Goal: Task Accomplishment & Management: Complete application form

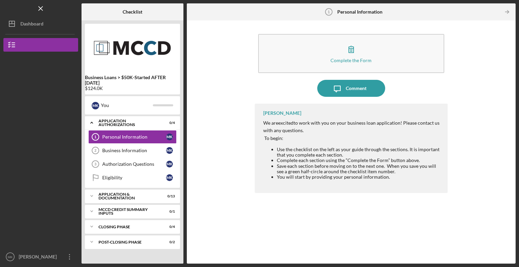
click at [15, 96] on div at bounding box center [40, 101] width 75 height 99
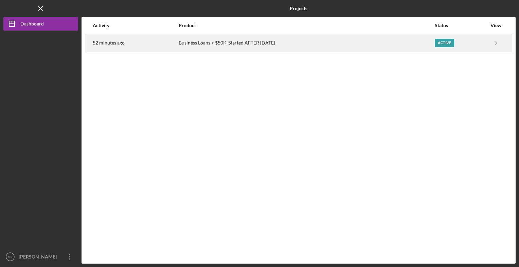
click at [444, 44] on div "Active" at bounding box center [444, 43] width 19 height 8
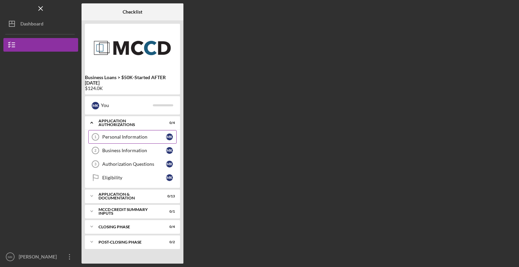
click at [153, 138] on div "Personal Information" at bounding box center [134, 136] width 64 height 5
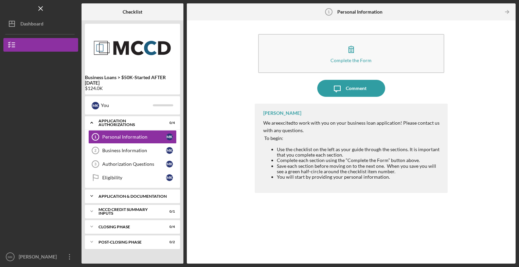
click at [127, 194] on div "Application & Documentation" at bounding box center [134, 196] width 73 height 4
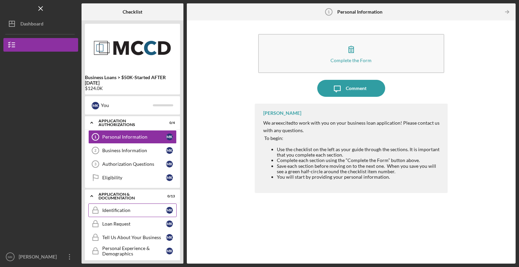
click at [116, 213] on link "Identification Identification M K" at bounding box center [132, 210] width 88 height 14
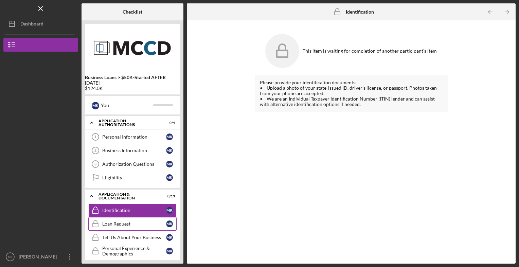
click at [144, 224] on div "Loan Request" at bounding box center [134, 223] width 64 height 5
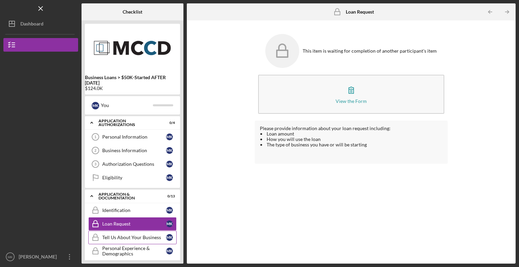
click at [140, 239] on link "Tell Us About Your Business Tell Us About Your Business M K" at bounding box center [132, 238] width 88 height 14
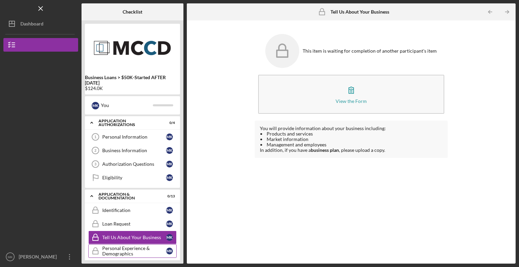
click at [125, 248] on div "Personal Experience & Demographics" at bounding box center [134, 251] width 64 height 11
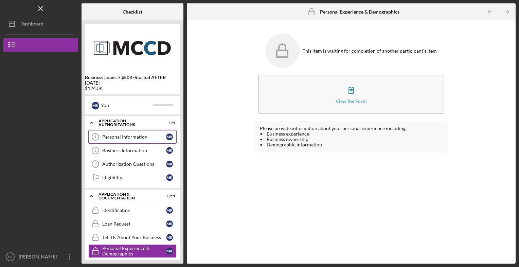
click at [111, 139] on div "Personal Information" at bounding box center [134, 136] width 64 height 5
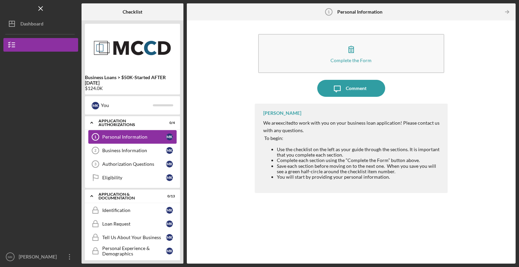
click at [138, 136] on div "Personal Information" at bounding box center [134, 136] width 64 height 5
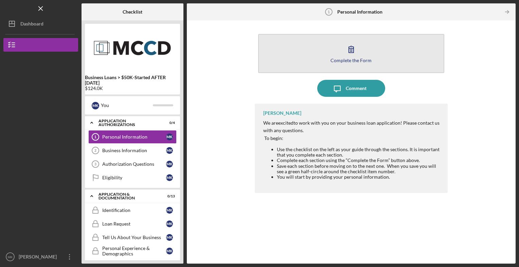
click at [357, 64] on button "Complete the Form Form" at bounding box center [351, 53] width 186 height 39
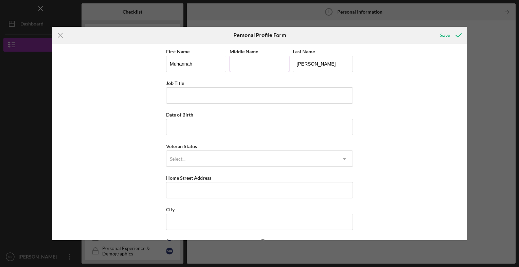
click at [256, 66] on input "Middle Name" at bounding box center [260, 64] width 60 height 16
click at [224, 103] on input "Job Title" at bounding box center [259, 95] width 187 height 16
click at [260, 66] on input "Middle Name" at bounding box center [260, 64] width 60 height 16
type input "2"
type input "s"
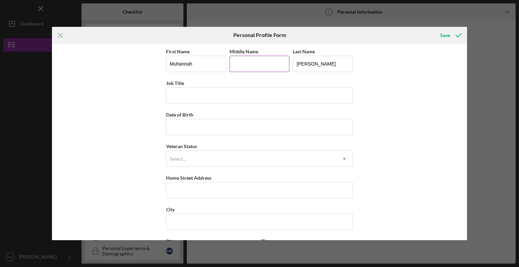
type input "s"
type input "S"
click at [197, 98] on input "Job Title" at bounding box center [259, 95] width 187 height 16
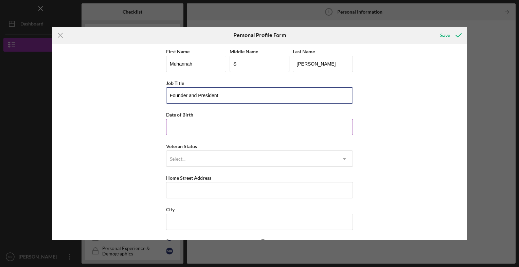
type input "Founder and President"
click at [179, 125] on input "Date of Birth" at bounding box center [259, 127] width 187 height 16
click at [182, 128] on input "Date of Birth" at bounding box center [259, 127] width 187 height 16
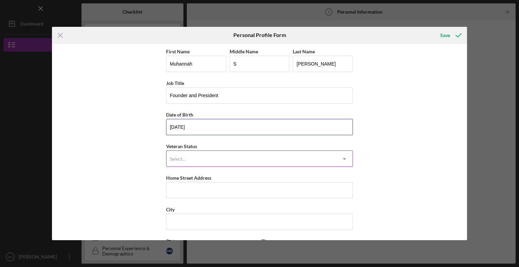
type input "08/19/1973"
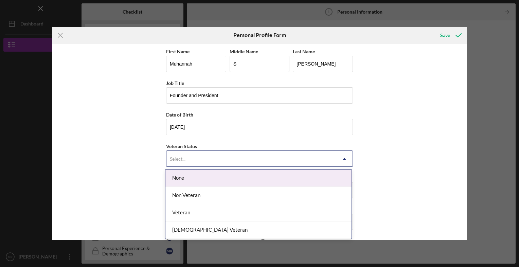
click at [175, 159] on div "Select..." at bounding box center [178, 158] width 16 height 5
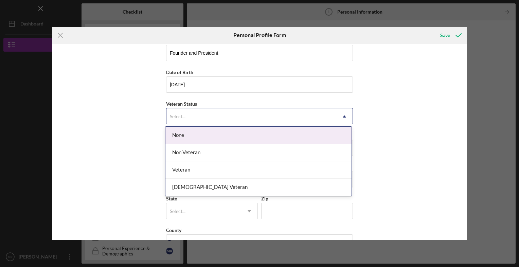
scroll to position [44, 0]
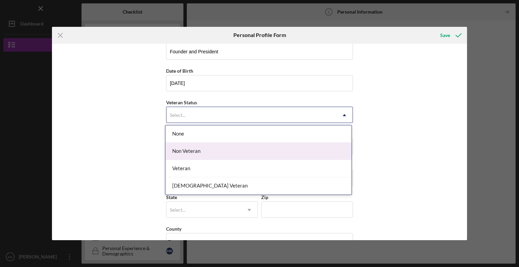
click at [184, 156] on div "Non Veteran" at bounding box center [258, 151] width 186 height 17
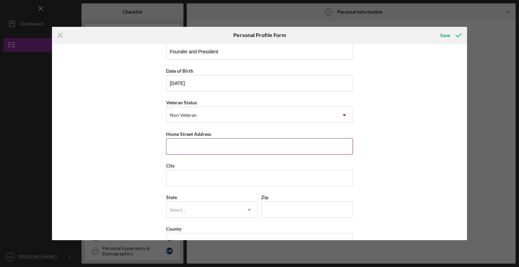
click at [183, 146] on input "Home Street Address" at bounding box center [259, 146] width 187 height 16
click at [208, 148] on input "3618 Crosby" at bounding box center [259, 146] width 187 height 16
type input "3618 Crosby Place"
click at [177, 179] on input "City" at bounding box center [259, 178] width 187 height 16
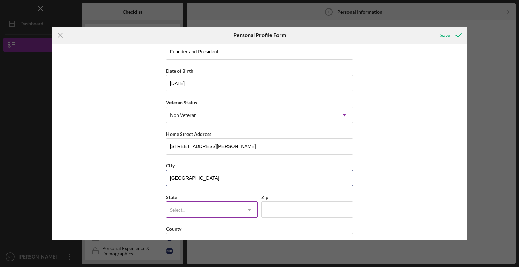
type input "Minneapolis"
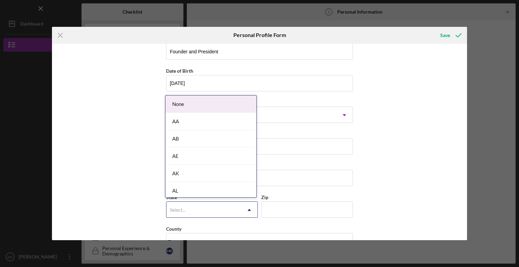
click at [182, 209] on div "Select..." at bounding box center [178, 209] width 16 height 5
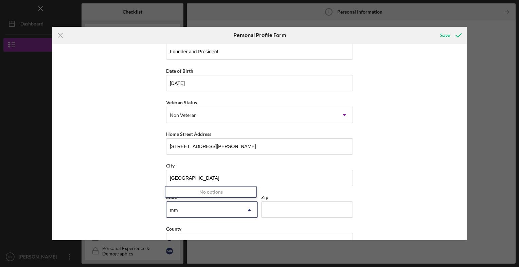
type input "m"
type input "mn"
click at [279, 209] on input "Zip" at bounding box center [307, 209] width 92 height 16
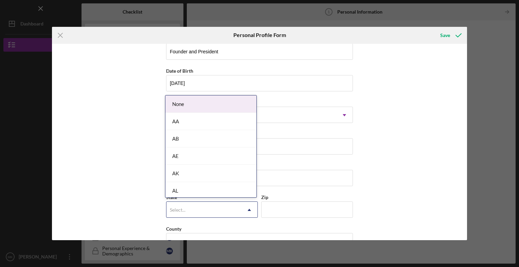
click at [220, 207] on div "Select..." at bounding box center [203, 210] width 75 height 16
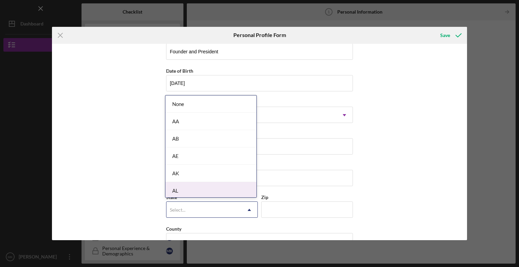
click at [198, 211] on div "Select..." at bounding box center [203, 210] width 75 height 16
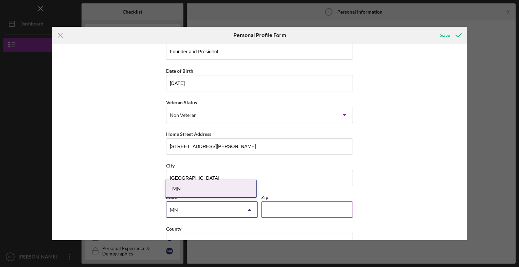
type input "MN"
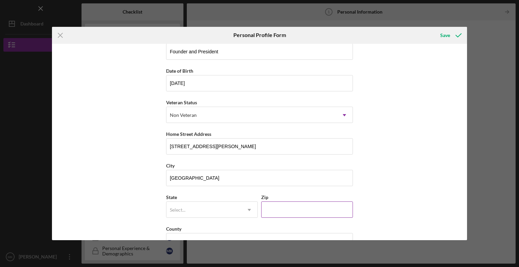
click at [271, 210] on input "Zip" at bounding box center [307, 209] width 92 height 16
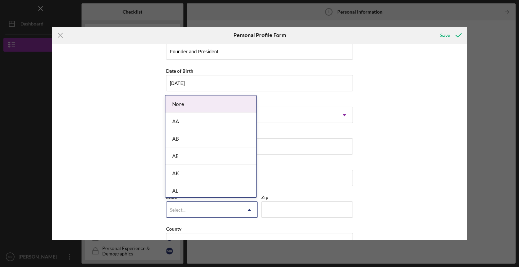
click at [228, 212] on div "Select..." at bounding box center [203, 210] width 75 height 16
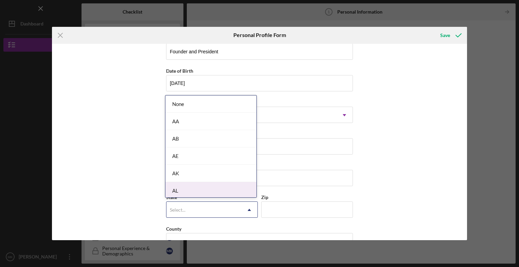
click at [208, 204] on div "Select..." at bounding box center [203, 210] width 75 height 16
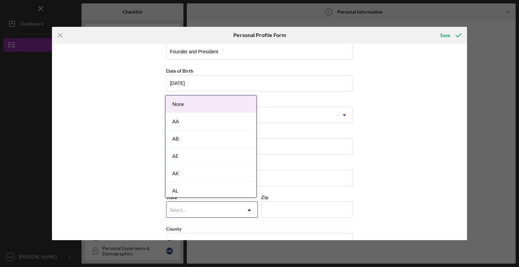
click at [224, 205] on div "Select..." at bounding box center [203, 210] width 75 height 16
type input "m"
type input "MN"
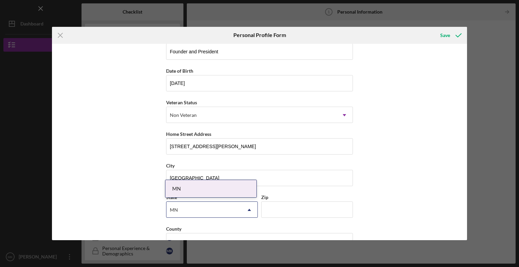
click at [211, 192] on div "MN" at bounding box center [210, 188] width 91 height 17
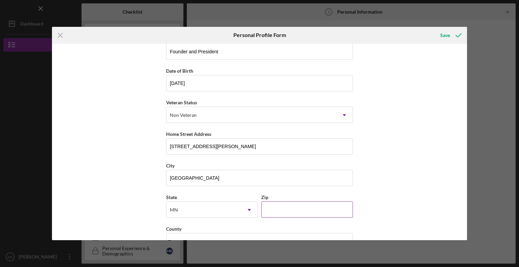
click at [276, 210] on input "Zip" at bounding box center [307, 209] width 92 height 16
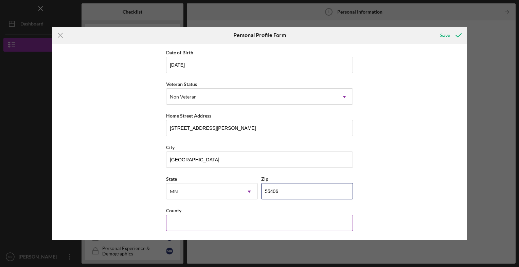
type input "55406"
click at [189, 226] on input "County" at bounding box center [259, 223] width 187 height 16
click at [183, 226] on input "County" at bounding box center [259, 223] width 187 height 16
click at [182, 225] on input "County" at bounding box center [259, 223] width 187 height 16
click at [180, 224] on input "County" at bounding box center [259, 223] width 187 height 16
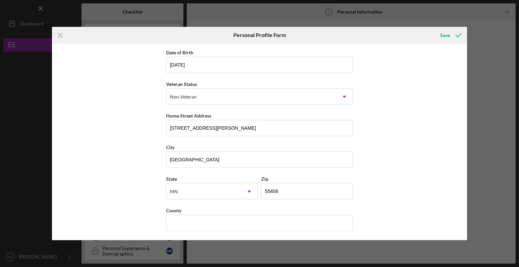
click at [378, 214] on div "First Name Muhannah Middle Name S Last Name Kakish Job Title Founder and Presid…" at bounding box center [259, 142] width 415 height 197
click at [233, 222] on input "County" at bounding box center [259, 223] width 187 height 16
type input "h"
type input "Hennepin"
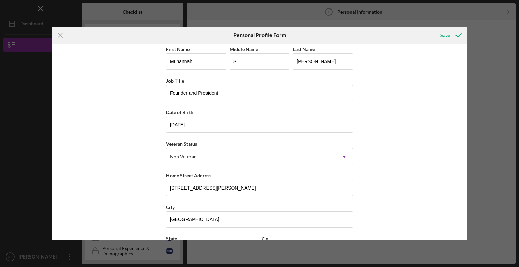
scroll to position [0, 0]
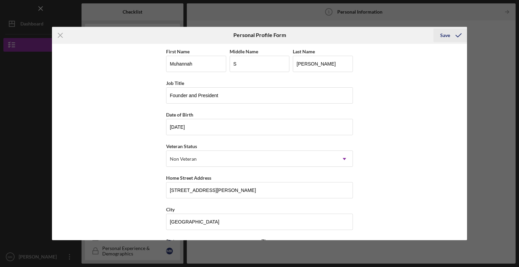
click at [459, 34] on icon "submit" at bounding box center [458, 35] width 17 height 17
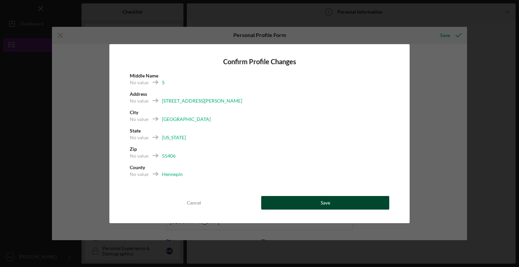
click at [308, 204] on button "Save" at bounding box center [325, 203] width 128 height 14
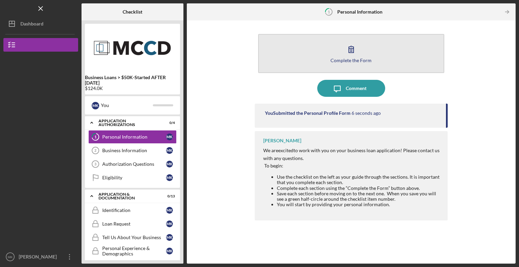
click at [361, 56] on button "Complete the Form Form" at bounding box center [351, 53] width 186 height 39
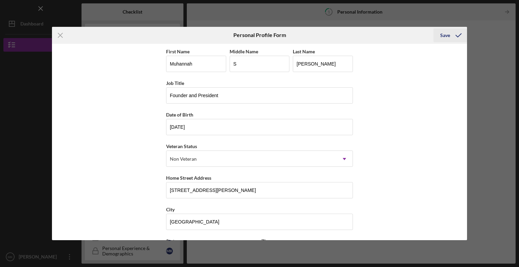
click at [455, 36] on icon "submit" at bounding box center [458, 35] width 17 height 17
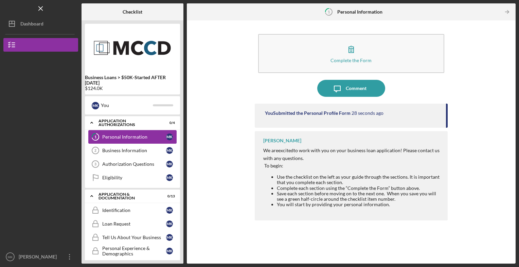
click at [95, 138] on tspan "1" at bounding box center [95, 137] width 2 height 4
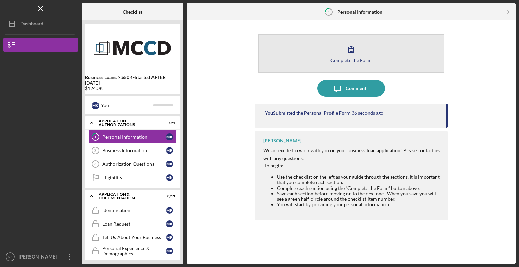
click at [360, 58] on div "Complete the Form" at bounding box center [350, 60] width 41 height 5
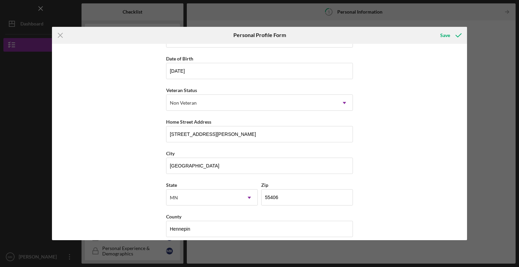
scroll to position [62, 0]
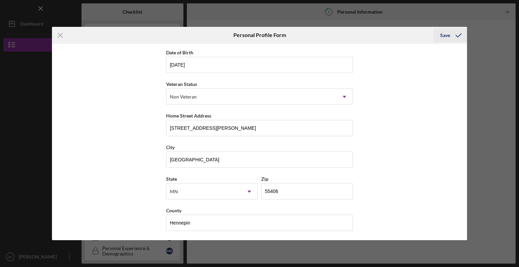
click at [454, 39] on icon "submit" at bounding box center [458, 35] width 17 height 17
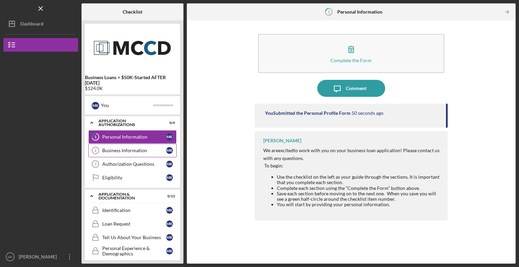
click at [147, 150] on div "Business Information" at bounding box center [134, 150] width 64 height 5
